Goal: Find specific page/section: Find specific page/section

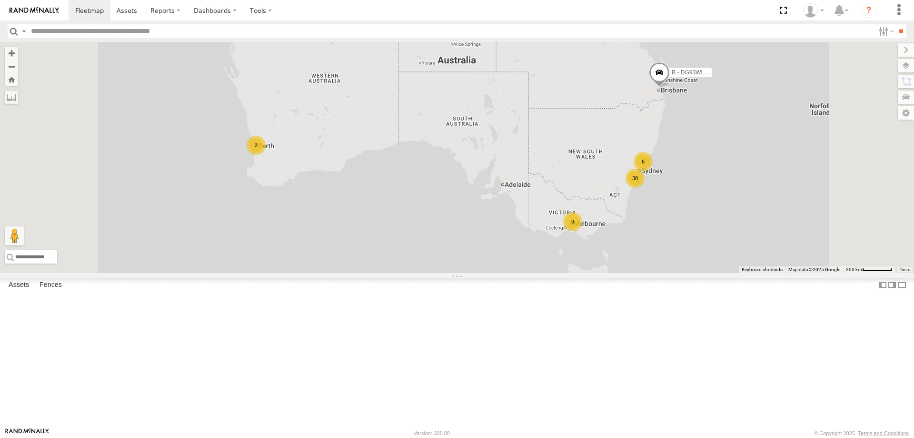
click at [730, 259] on div "30 2 6 9 B - DG93WL - [PERSON_NAME]" at bounding box center [457, 157] width 914 height 231
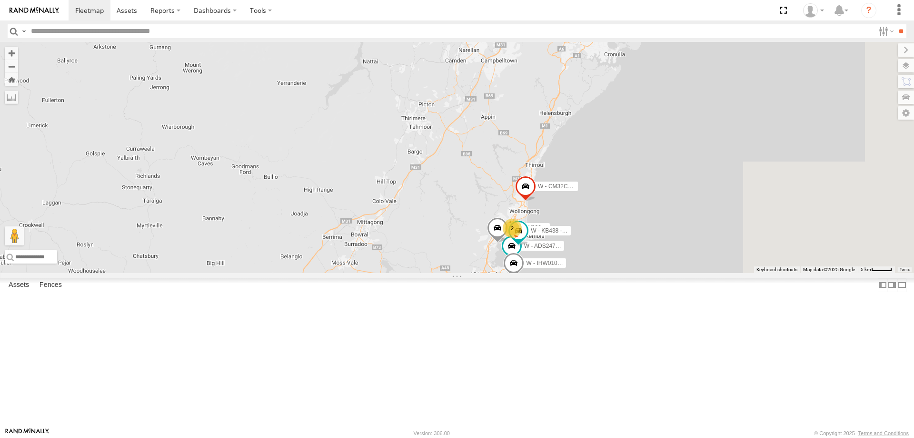
drag, startPoint x: 800, startPoint y: 158, endPoint x: 564, endPoint y: 328, distance: 290.6
click at [564, 273] on div "B - DG93WL - [PERSON_NAME] S - DD12FT - Rhyce Muscat YHD56C - [PERSON_NAME] S -…" at bounding box center [457, 157] width 914 height 231
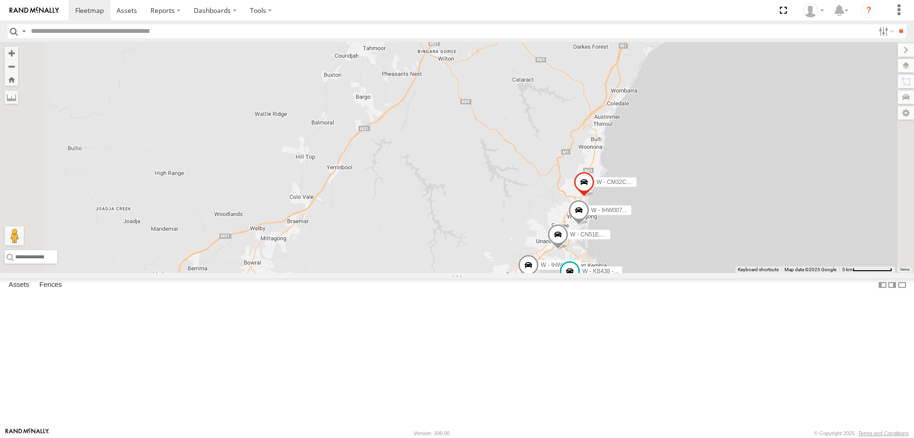
drag, startPoint x: 592, startPoint y: 297, endPoint x: 482, endPoint y: 177, distance: 163.1
click at [482, 177] on div "B - DG93WL - [PERSON_NAME] S - DD12FT - Rhyce Muscat YHD56C - [PERSON_NAME] S -…" at bounding box center [457, 157] width 914 height 231
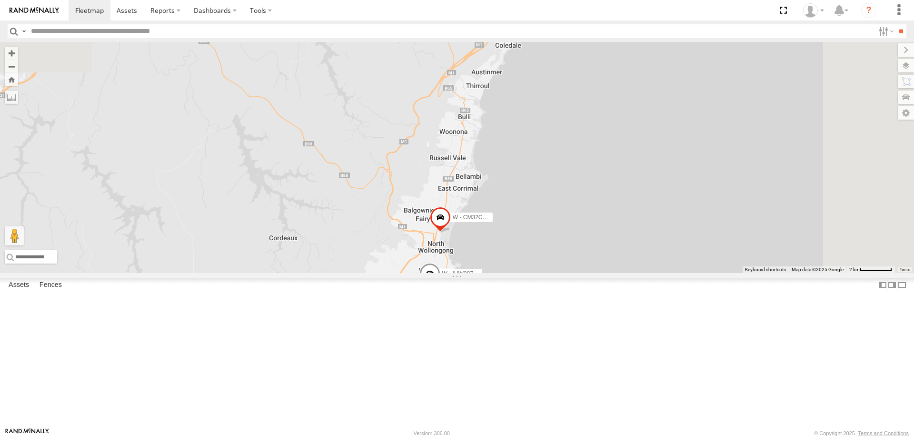
drag, startPoint x: 450, startPoint y: 148, endPoint x: 367, endPoint y: 409, distance: 273.7
click at [367, 273] on div "B - DG93WL - [PERSON_NAME] S - DD12FT - Rhyce Muscat YHD56C - [PERSON_NAME] S -…" at bounding box center [457, 157] width 914 height 231
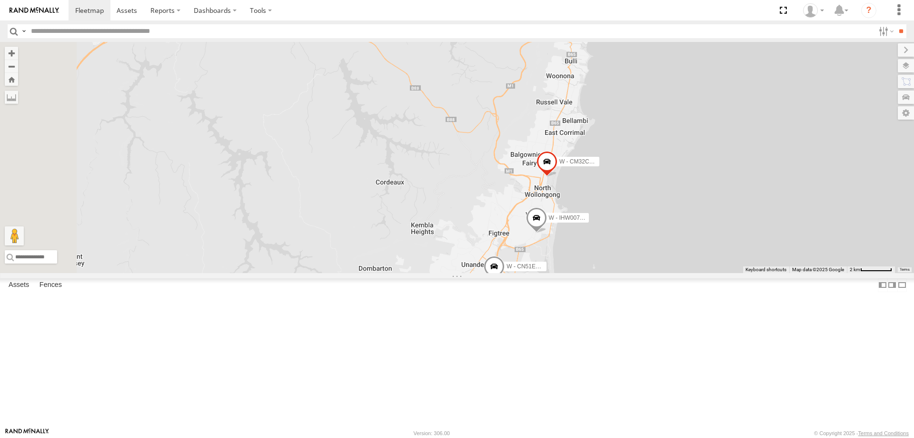
drag, startPoint x: 413, startPoint y: 260, endPoint x: 509, endPoint y: 116, distance: 173.1
click at [508, 119] on div "B - DG93WL - [PERSON_NAME] S - DD12FT - Rhyce Muscat YHD56C - [PERSON_NAME] S -…" at bounding box center [457, 157] width 914 height 231
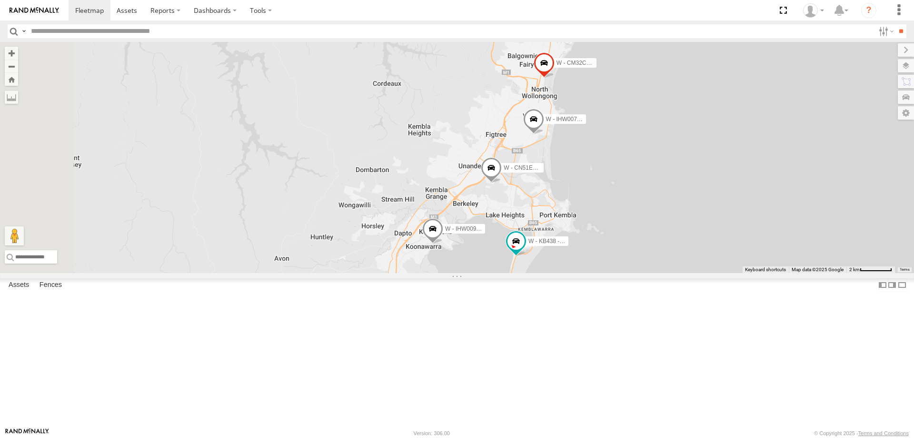
drag, startPoint x: 488, startPoint y: 196, endPoint x: 484, endPoint y: 166, distance: 29.8
click at [484, 166] on div "B - DG93WL - [PERSON_NAME] S - DD12FT - Rhyce Muscat YHD56C - [PERSON_NAME] S -…" at bounding box center [457, 157] width 914 height 231
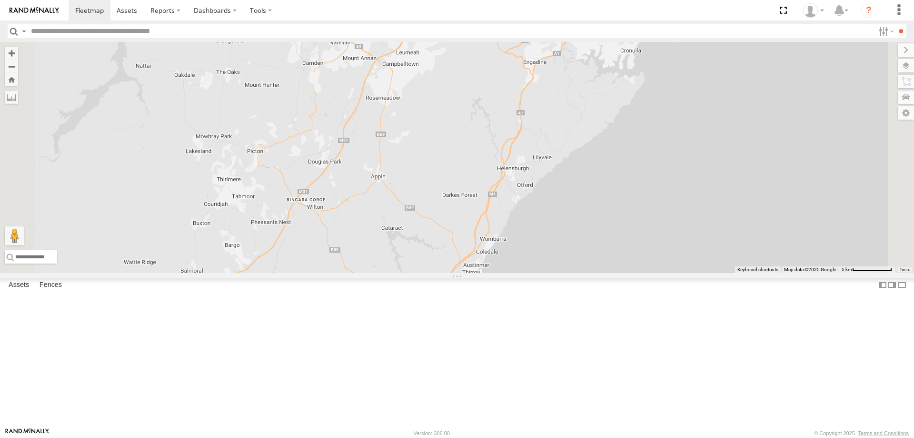
drag, startPoint x: 452, startPoint y: 149, endPoint x: 451, endPoint y: 407, distance: 258.5
click at [451, 273] on div "B - DG93WL - [PERSON_NAME] S - DD12FT - Rhyce Muscat YHD56C - [PERSON_NAME] S -…" at bounding box center [457, 157] width 914 height 231
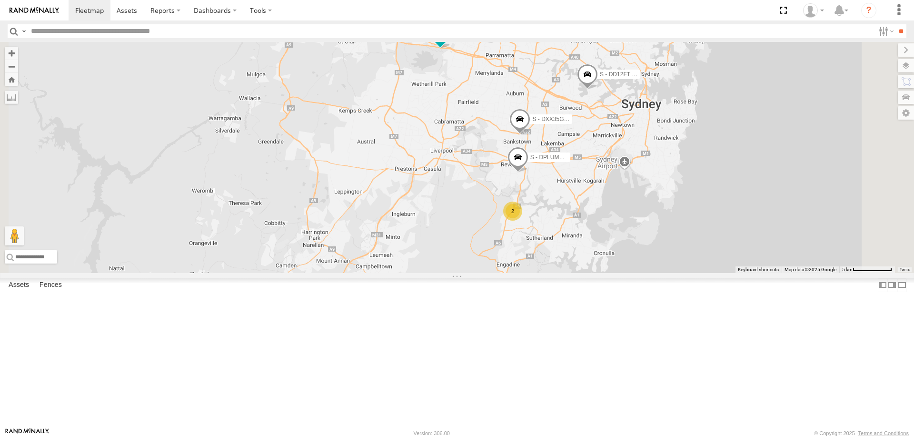
drag, startPoint x: 509, startPoint y: 182, endPoint x: 482, endPoint y: 367, distance: 186.6
click at [482, 273] on div "B - DG93WL - [PERSON_NAME] S - DD12FT - Rhyce Muscat YHD56C - [PERSON_NAME] S -…" at bounding box center [457, 157] width 914 height 231
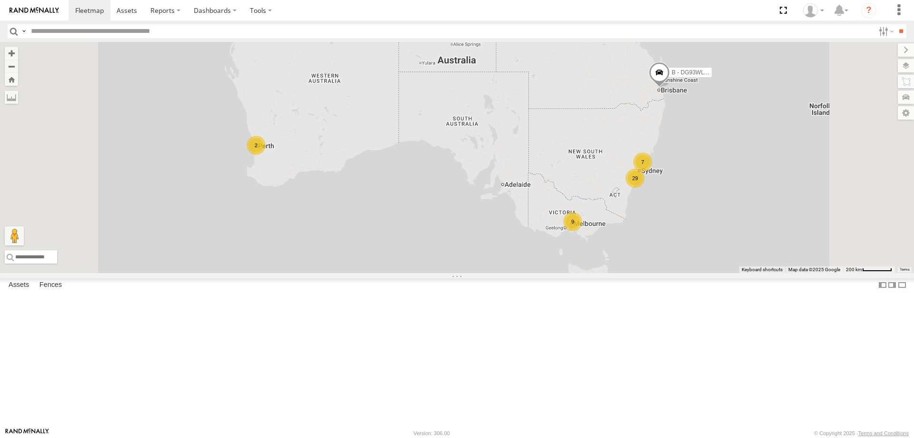
click at [0, 0] on div "W - CN51ES - [PERSON_NAME]" at bounding box center [0, 0] width 0 height 0
